Goal: Task Accomplishment & Management: Manage account settings

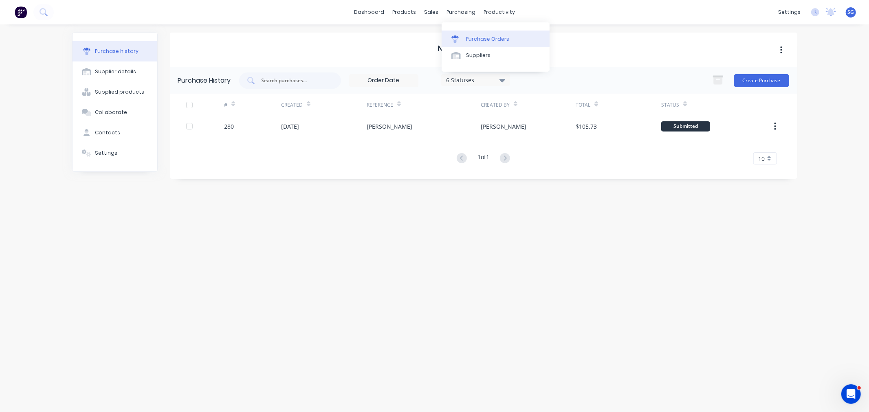
click at [467, 38] on div "Purchase Orders" at bounding box center [487, 38] width 43 height 7
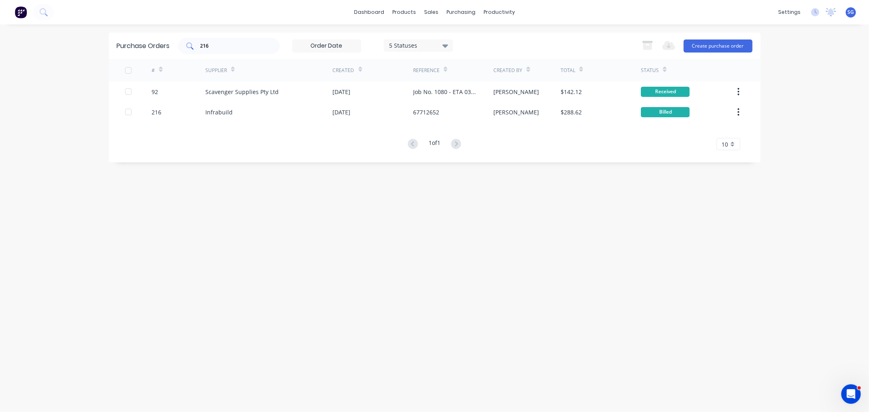
click at [243, 51] on div "216" at bounding box center [229, 46] width 102 height 16
click at [242, 47] on input "216" at bounding box center [234, 46] width 68 height 8
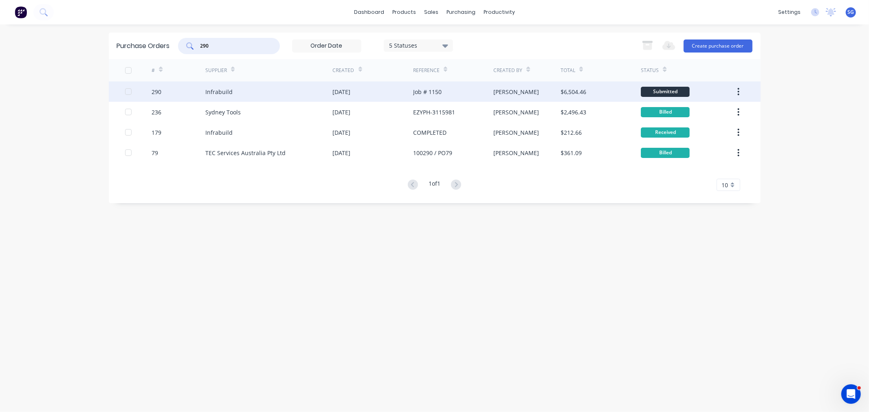
type input "290"
click at [222, 90] on div "Infrabuild" at bounding box center [218, 92] width 27 height 9
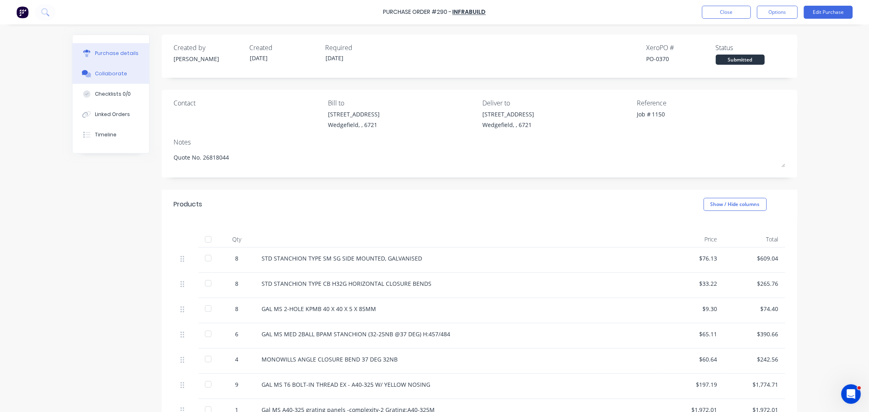
click at [98, 71] on div "Collaborate" at bounding box center [111, 73] width 32 height 7
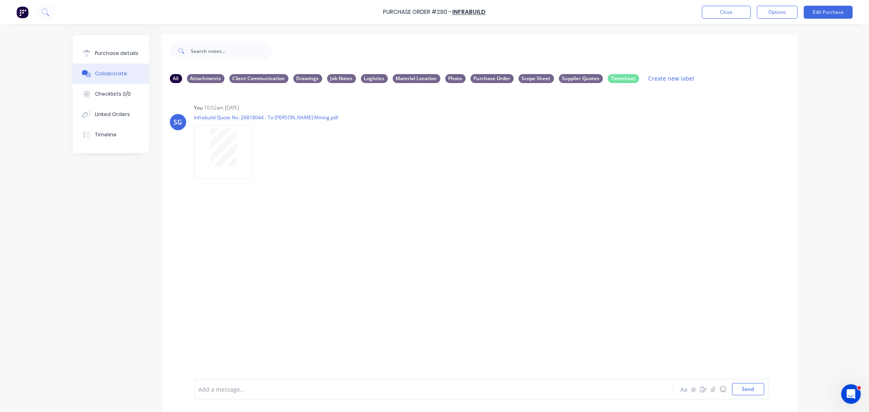
click at [226, 389] on div at bounding box center [411, 389] width 424 height 9
click at [738, 390] on button "Send" at bounding box center [748, 389] width 32 height 12
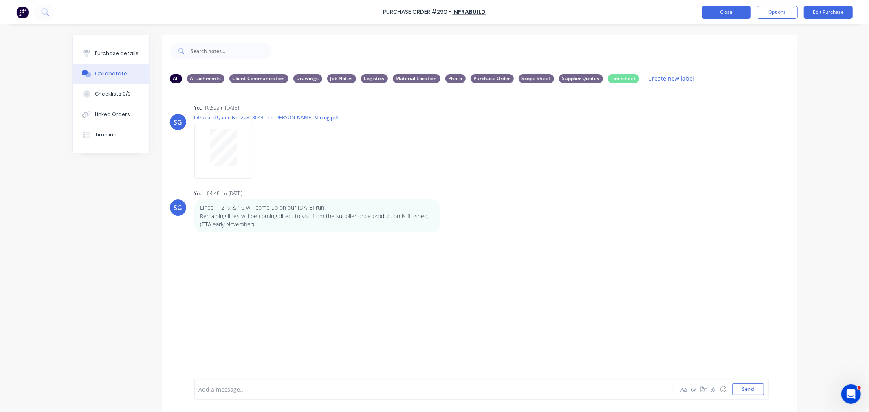
click at [718, 11] on button "Close" at bounding box center [726, 12] width 49 height 13
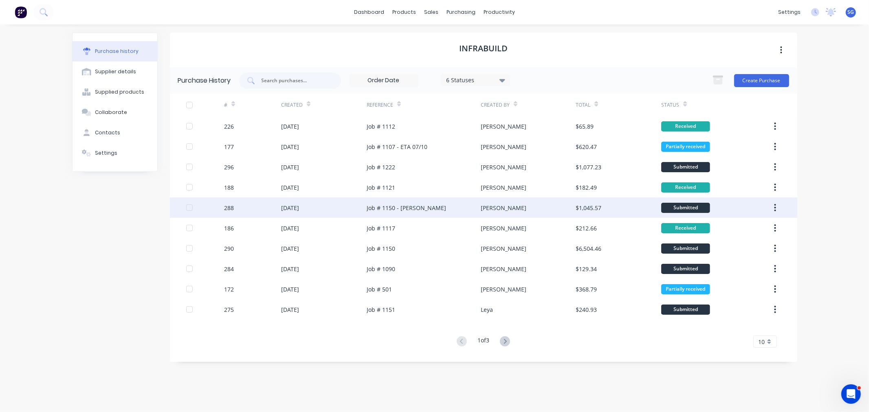
click at [299, 207] on div "[DATE]" at bounding box center [290, 208] width 18 height 9
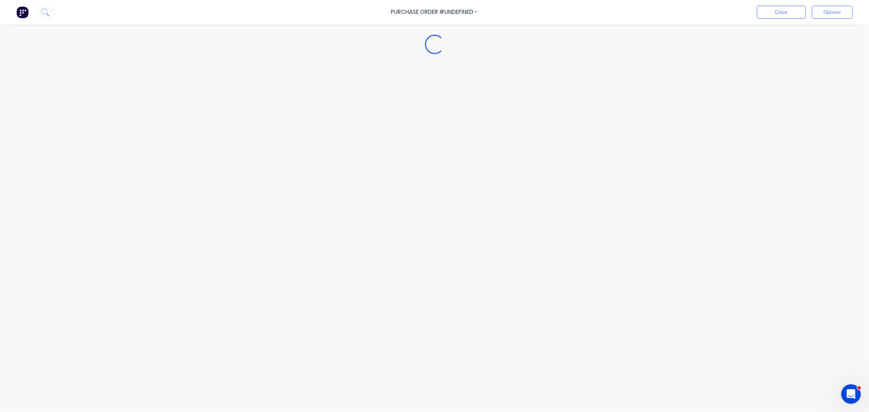
type textarea "x"
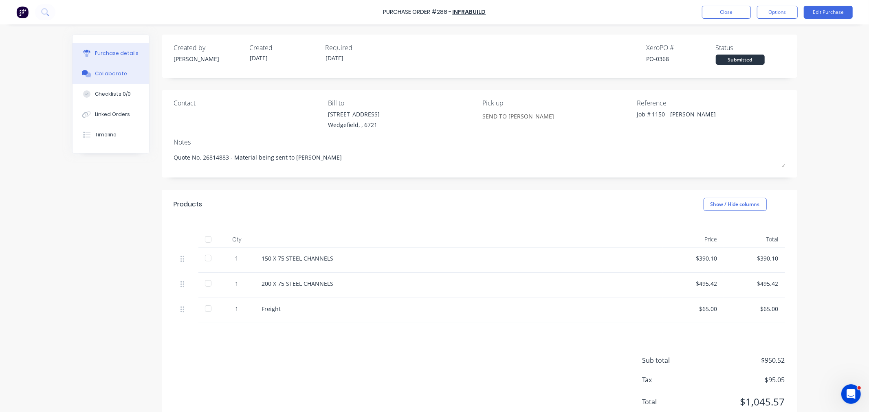
click at [104, 70] on div "Collaborate" at bounding box center [111, 73] width 32 height 7
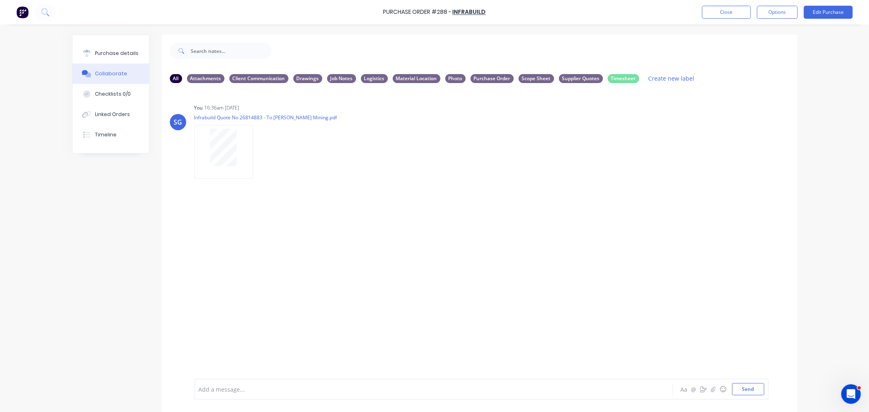
click at [247, 394] on div "Add a message..." at bounding box center [411, 389] width 424 height 12
click at [711, 14] on button "Close" at bounding box center [726, 12] width 49 height 13
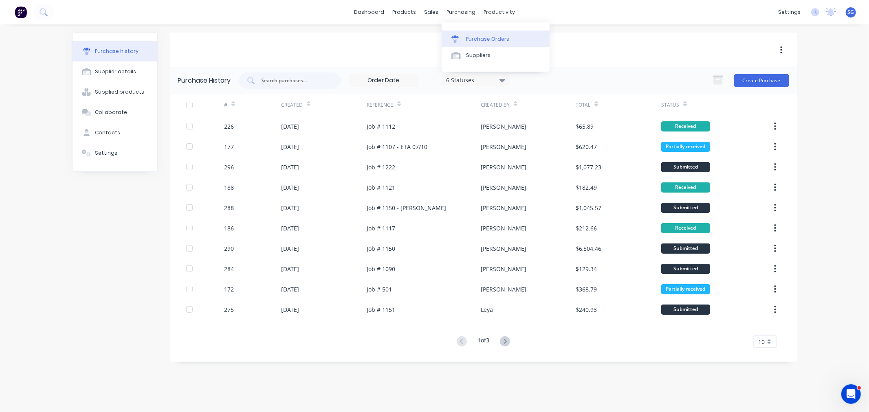
click at [466, 40] on div "Purchase Orders" at bounding box center [487, 38] width 43 height 7
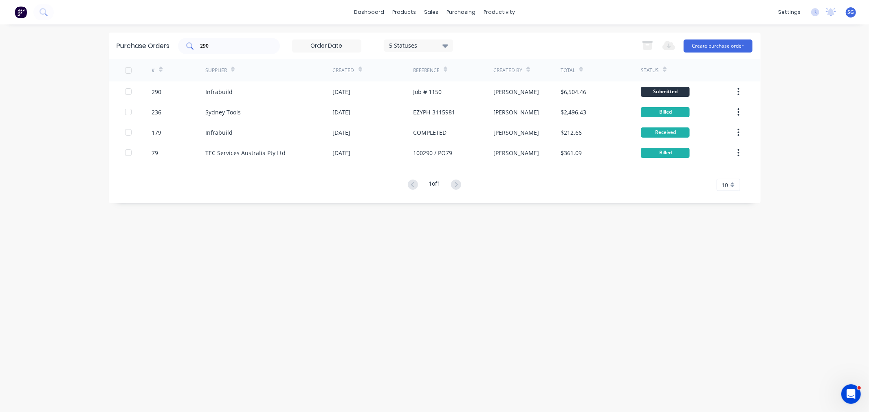
click at [243, 47] on input "290" at bounding box center [234, 46] width 68 height 8
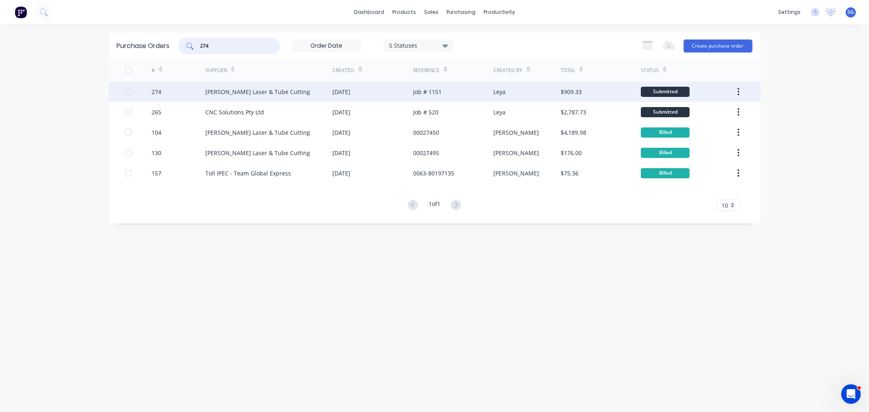
type input "274"
click at [160, 93] on div "274" at bounding box center [157, 92] width 10 height 9
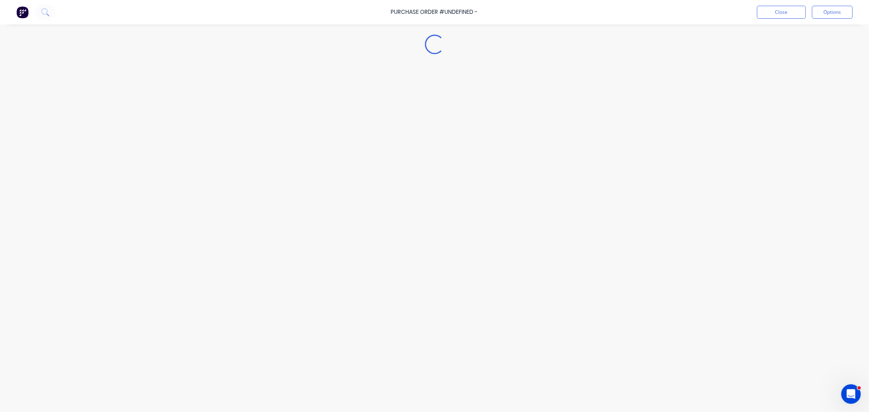
type textarea "x"
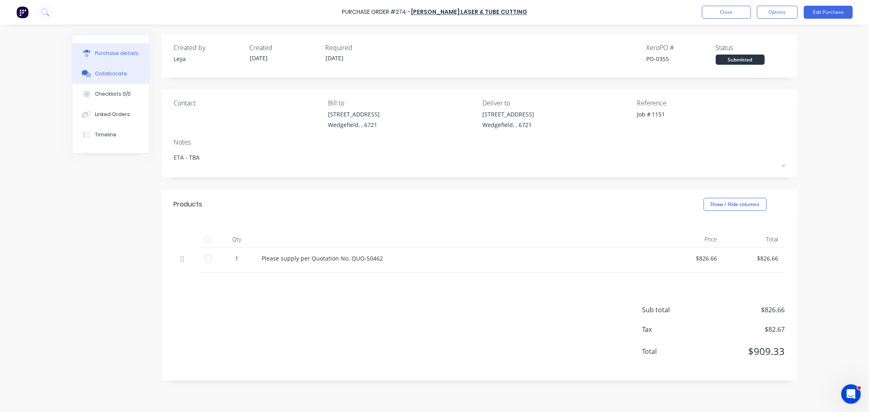
click at [104, 77] on div "Collaborate" at bounding box center [111, 73] width 32 height 7
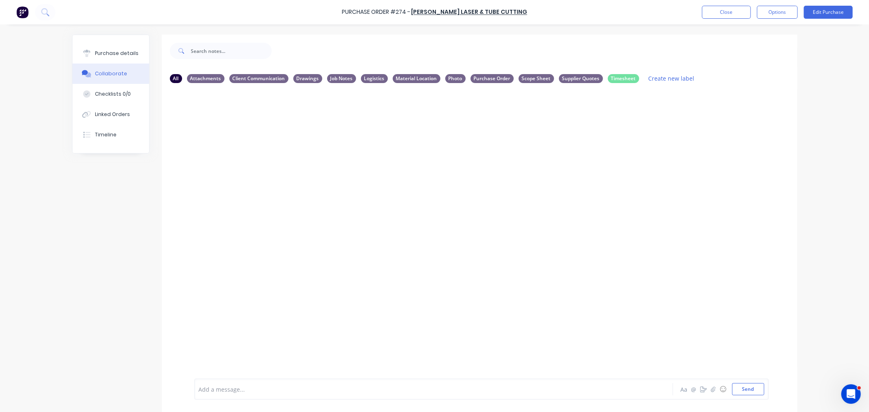
click at [233, 386] on div at bounding box center [411, 389] width 424 height 9
click at [714, 12] on button "Close" at bounding box center [726, 12] width 49 height 13
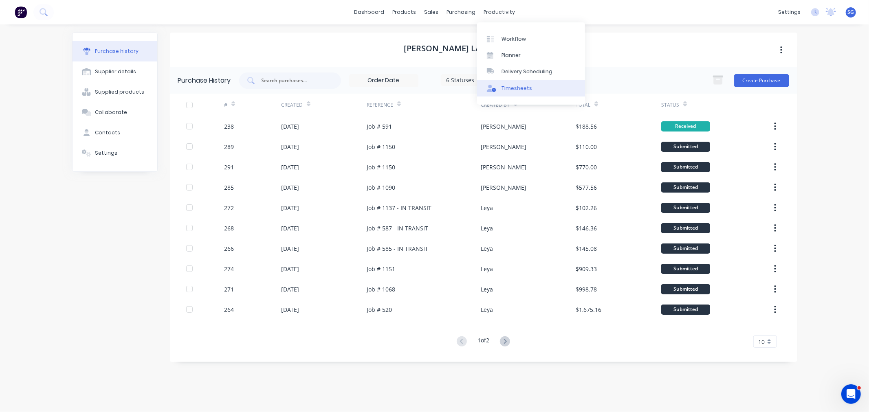
click at [512, 85] on div "Timesheets" at bounding box center [516, 88] width 31 height 7
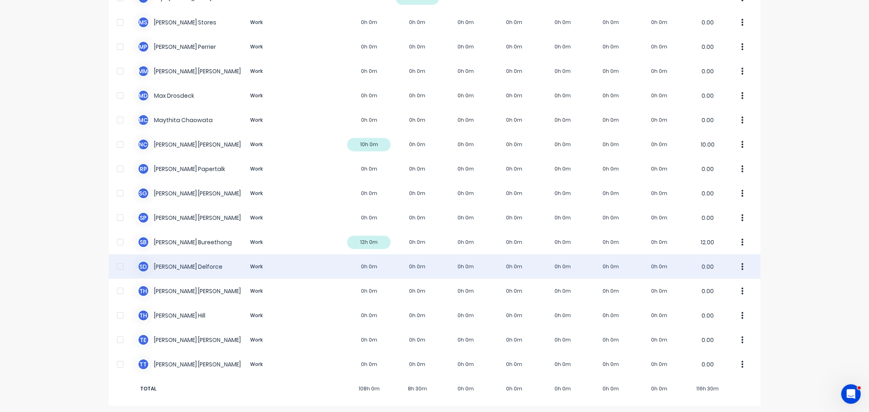
scroll to position [541, 0]
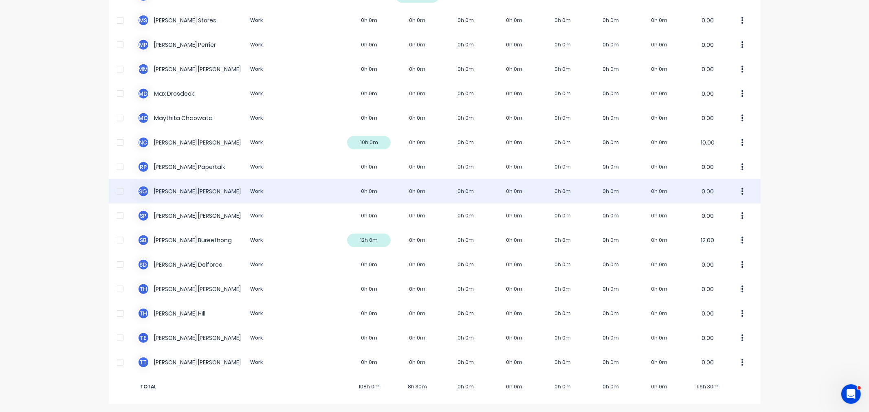
click at [163, 197] on div "S G [PERSON_NAME] Work 0h 0m 0h 0m 0h 0m 0h 0m 0h 0m 0h 0m 0h 0m 0.00" at bounding box center [435, 191] width 652 height 24
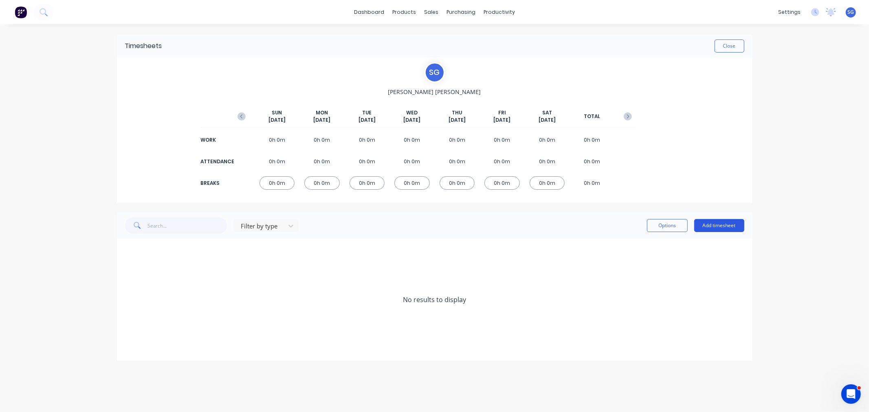
click at [712, 222] on button "Add timesheet" at bounding box center [719, 225] width 50 height 13
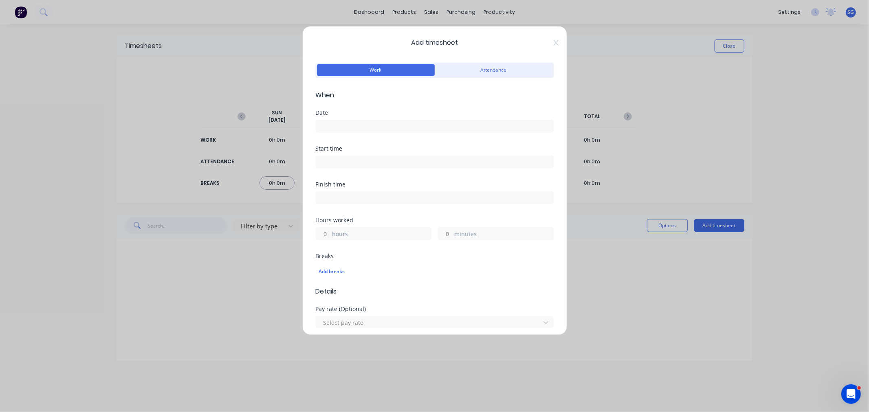
click at [369, 128] on input at bounding box center [434, 126] width 237 height 12
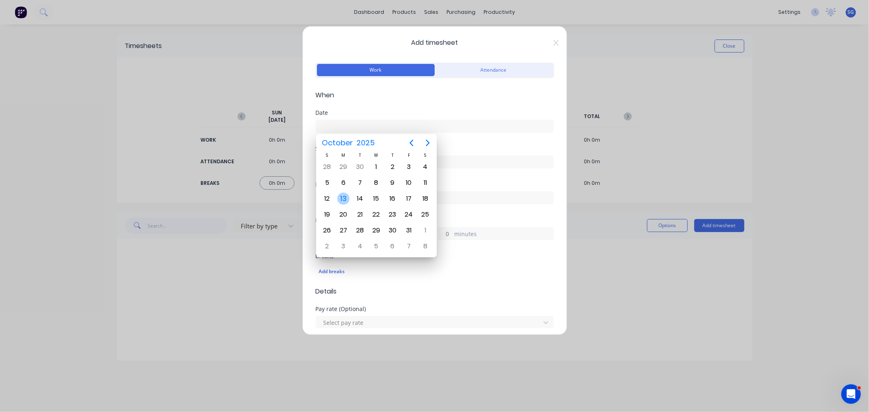
click at [345, 194] on div "13" at bounding box center [343, 199] width 12 height 12
type input "[DATE]"
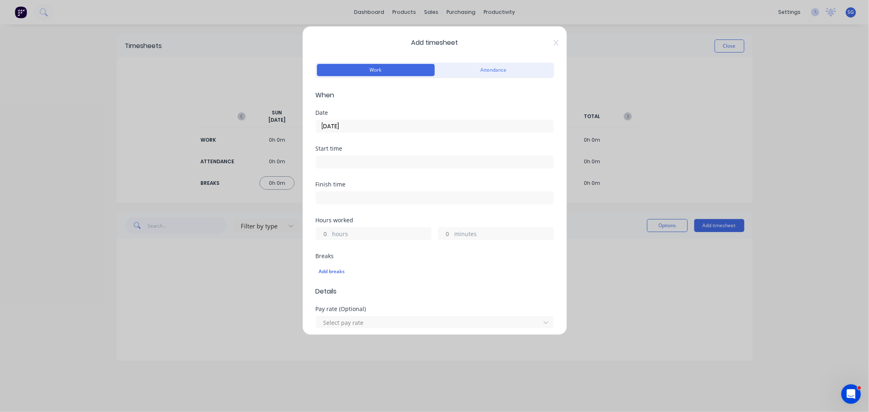
click at [341, 161] on input at bounding box center [434, 162] width 237 height 12
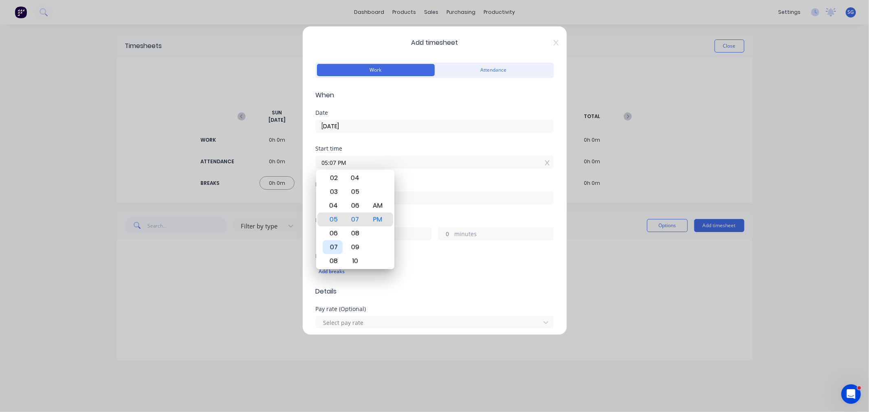
click at [334, 247] on div "07" at bounding box center [333, 247] width 20 height 14
click at [356, 249] on div "30" at bounding box center [355, 247] width 20 height 14
click at [376, 207] on div "AM" at bounding box center [377, 206] width 20 height 14
type input "07:30 AM"
click at [417, 200] on input at bounding box center [434, 198] width 237 height 12
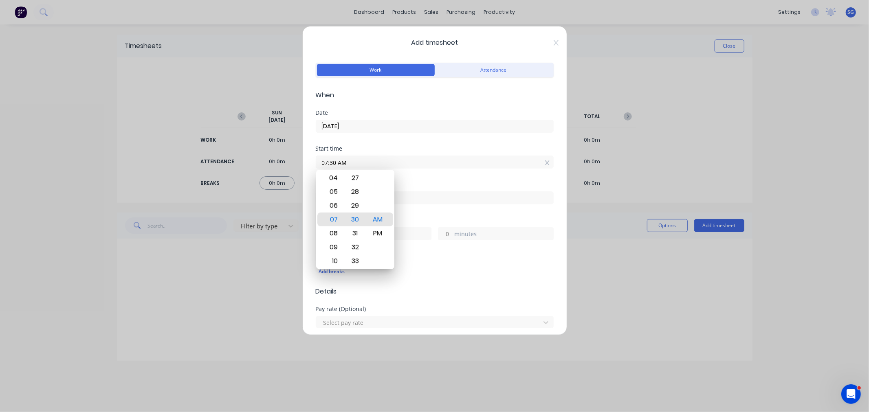
type input "05:07 PM"
type input "9"
type input "37"
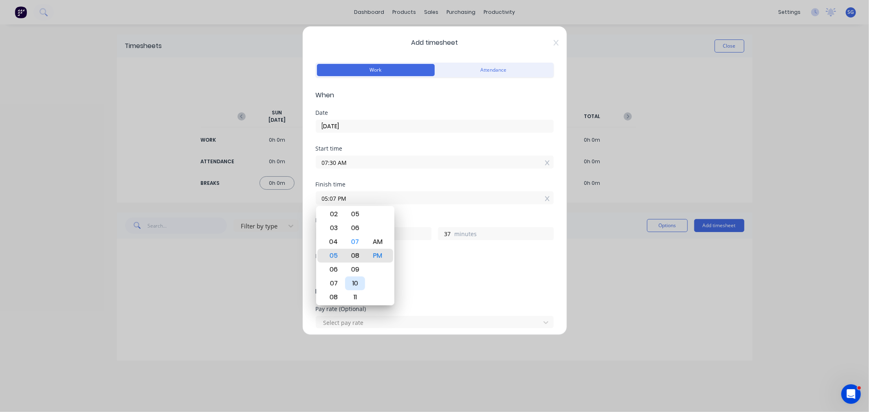
type input "05:08 PM"
type input "38"
type input "05:10 PM"
type input "40"
type input "05:11 PM"
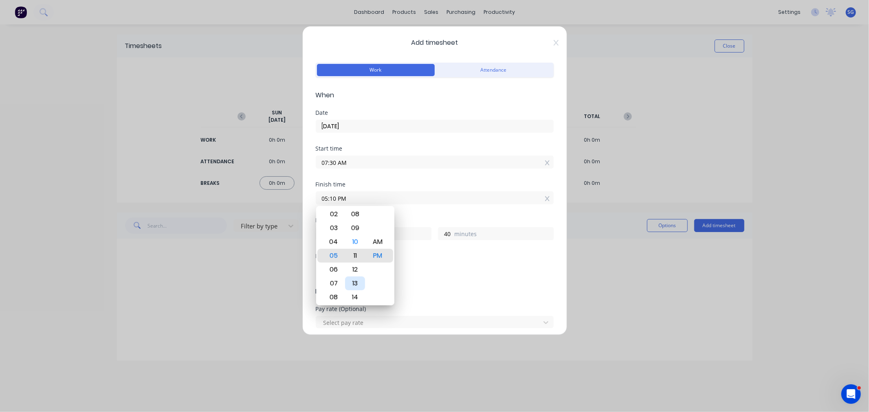
type input "41"
type input "05:12 PM"
type input "42"
click at [357, 293] on div "15" at bounding box center [355, 297] width 20 height 14
type input "05:15 PM"
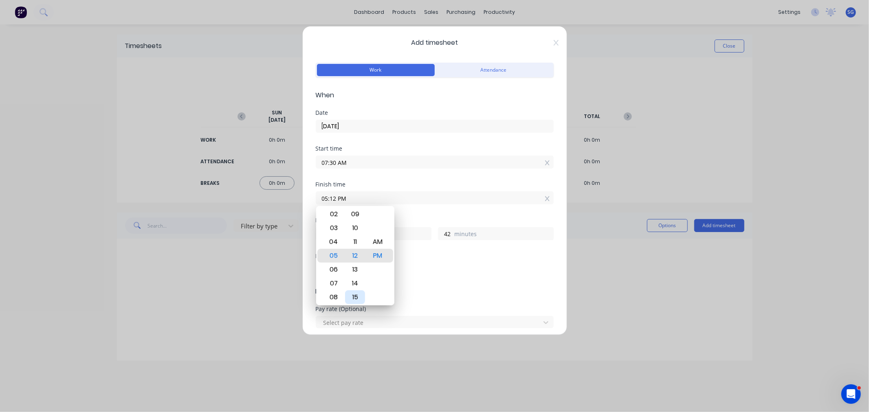
type input "45"
click at [424, 213] on div "Finish time 05:15 PM" at bounding box center [435, 200] width 238 height 36
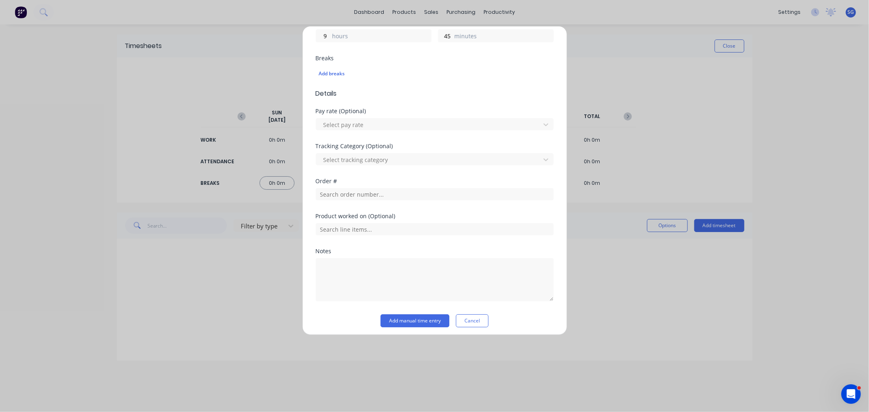
scroll to position [202, 0]
click at [402, 315] on button "Add manual time entry" at bounding box center [414, 316] width 69 height 13
